Goal: Task Accomplishment & Management: Use online tool/utility

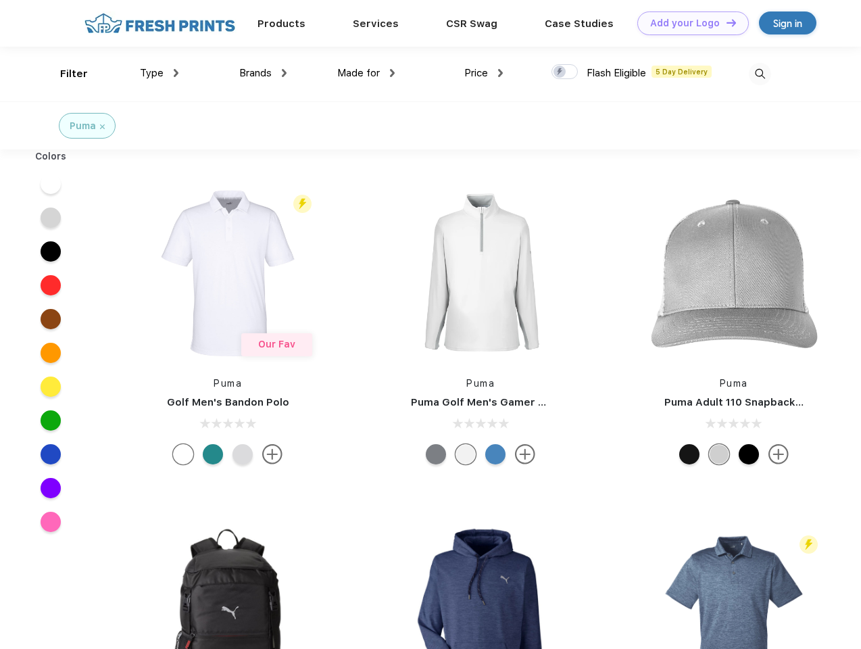
click at [688, 23] on link "Add your Logo Design Tool" at bounding box center [694, 23] width 112 height 24
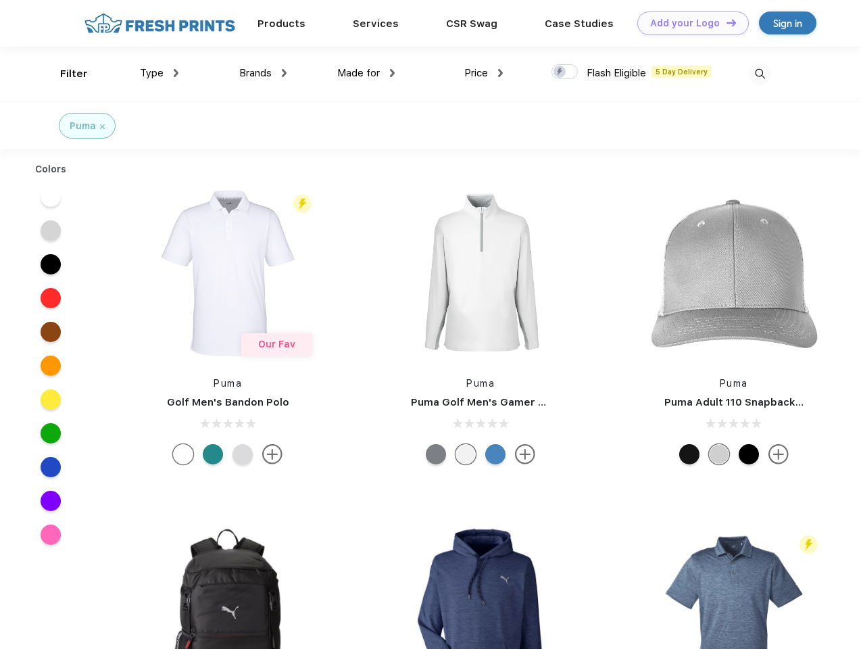
click at [0, 0] on div "Design Tool" at bounding box center [0, 0] width 0 height 0
click at [726, 22] on link "Add your Logo Design Tool" at bounding box center [694, 23] width 112 height 24
click at [65, 74] on div "Filter" at bounding box center [74, 74] width 28 height 16
click at [160, 73] on span "Type" at bounding box center [152, 73] width 24 height 12
click at [263, 73] on span "Brands" at bounding box center [255, 73] width 32 height 12
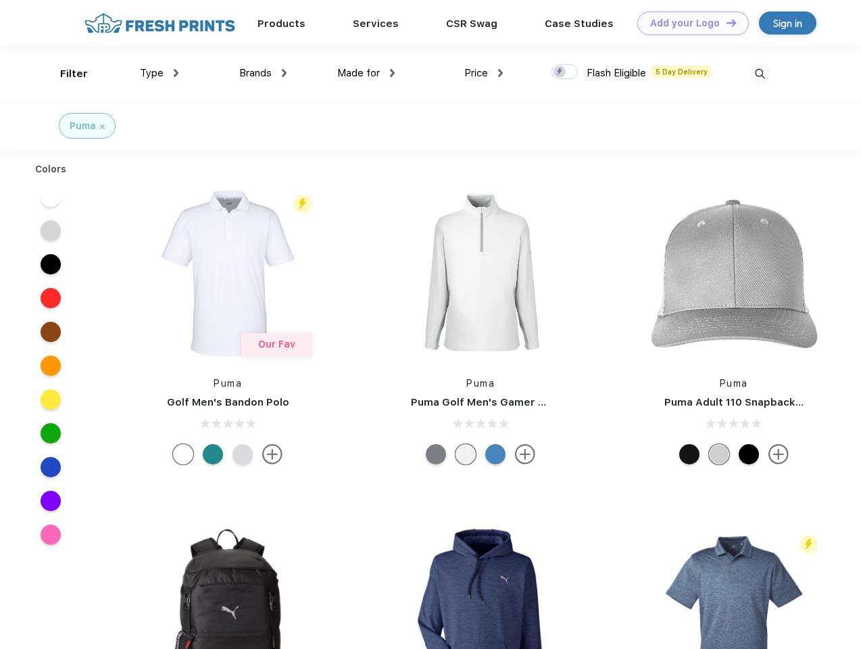
click at [366, 73] on span "Made for" at bounding box center [358, 73] width 43 height 12
click at [484, 73] on span "Price" at bounding box center [477, 73] width 24 height 12
click at [565, 72] on div at bounding box center [565, 71] width 26 height 15
click at [561, 72] on input "checkbox" at bounding box center [556, 68] width 9 height 9
click at [760, 74] on img at bounding box center [760, 74] width 22 height 22
